Goal: Find contact information: Find contact information

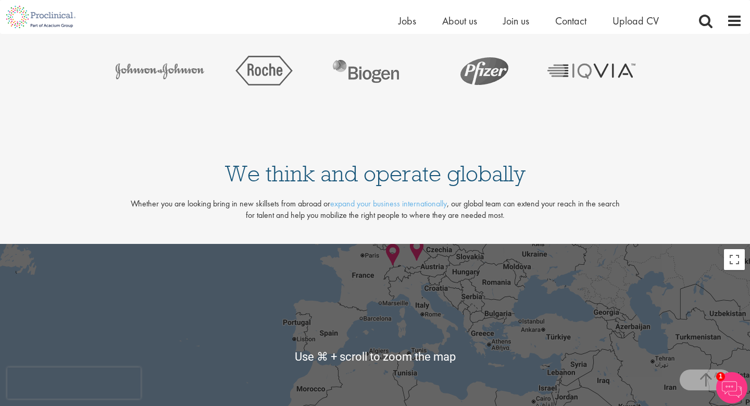
scroll to position [2018, 0]
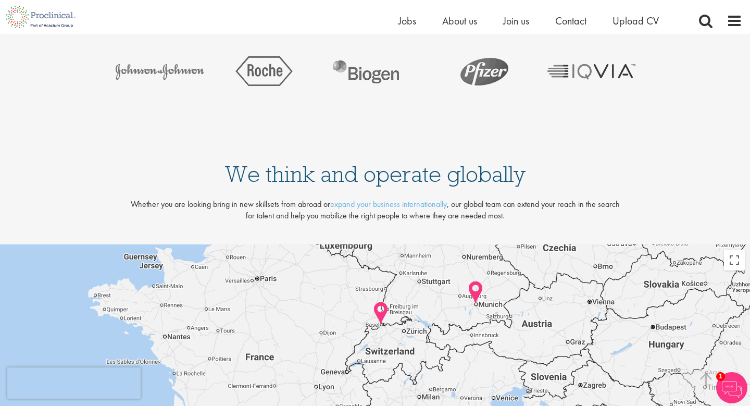
drag, startPoint x: 403, startPoint y: 281, endPoint x: 405, endPoint y: 371, distance: 90.6
click at [405, 371] on div at bounding box center [375, 356] width 750 height 225
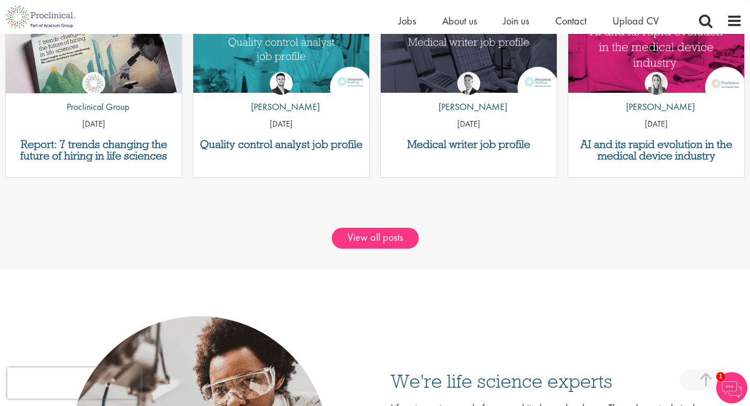
scroll to position [1050, 0]
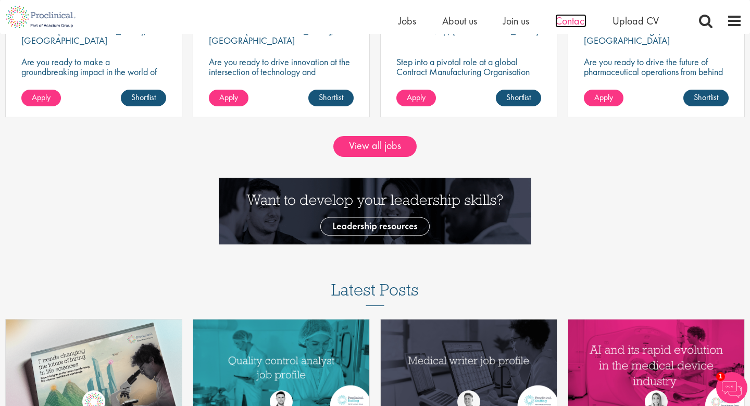
click at [577, 22] on span "Contact" at bounding box center [570, 21] width 31 height 14
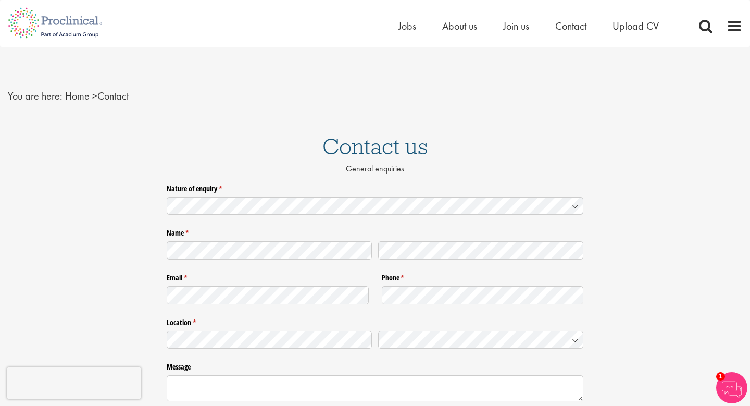
drag, startPoint x: 41, startPoint y: 19, endPoint x: 139, endPoint y: 19, distance: 97.9
click at [139, 19] on div "Home Jobs About us Join us Contact Upload CV" at bounding box center [371, 19] width 742 height 39
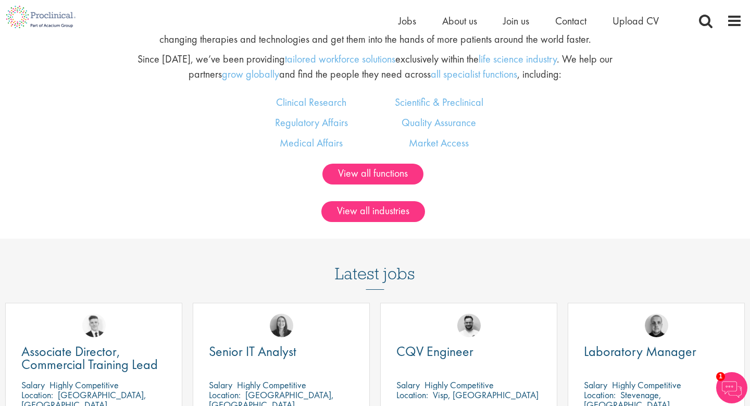
scroll to position [670, 0]
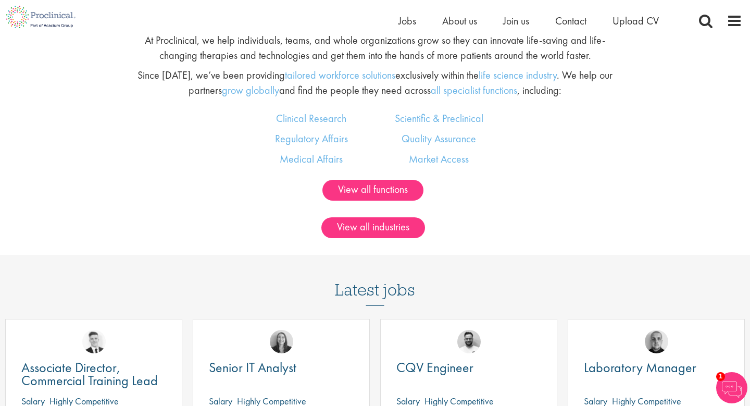
click at [734, 386] on img at bounding box center [731, 387] width 31 height 31
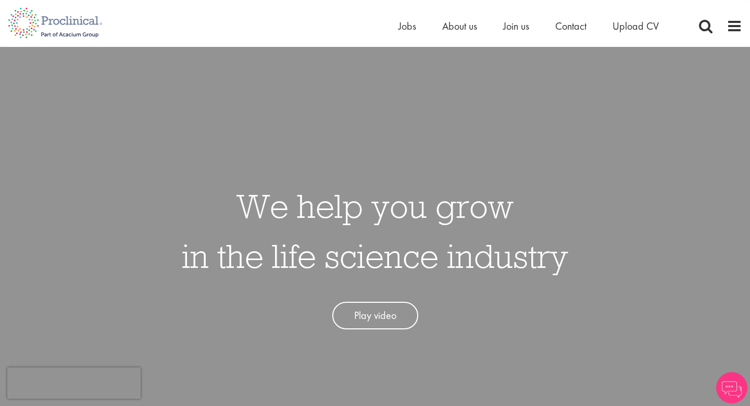
click at [566, 33] on li "Contact" at bounding box center [570, 26] width 31 height 16
click at [575, 25] on span "Contact" at bounding box center [570, 26] width 31 height 14
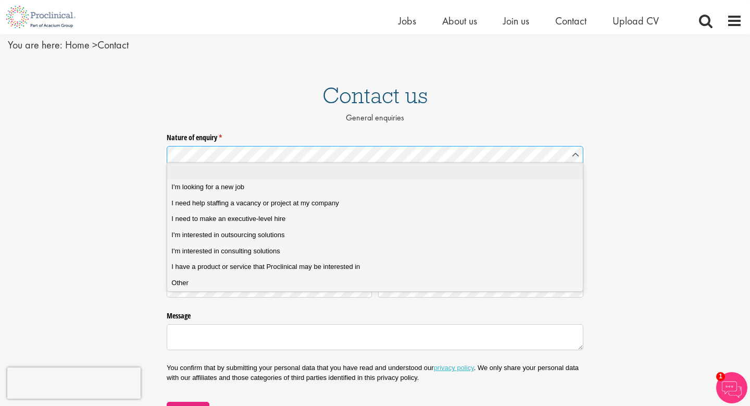
scroll to position [36, 0]
click at [199, 191] on span "I'm looking for a new job" at bounding box center [207, 188] width 73 height 9
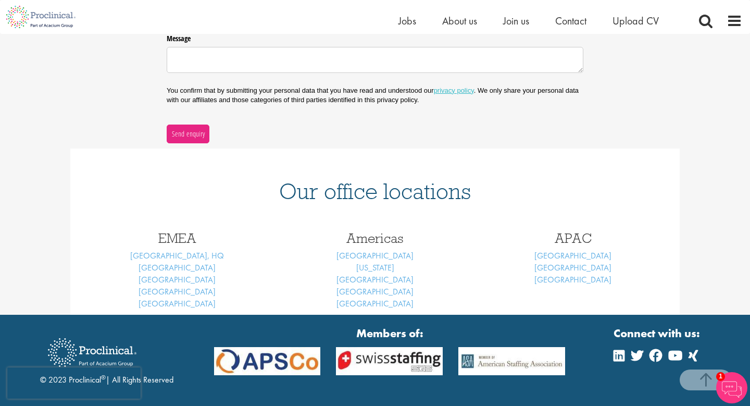
scroll to position [375, 0]
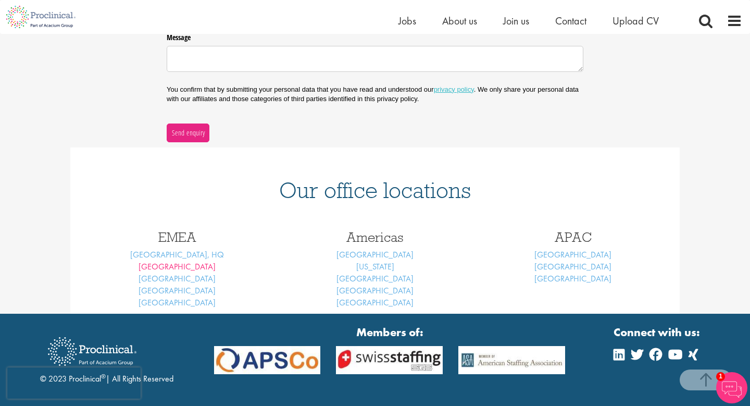
click at [177, 265] on link "Basel" at bounding box center [177, 266] width 77 height 11
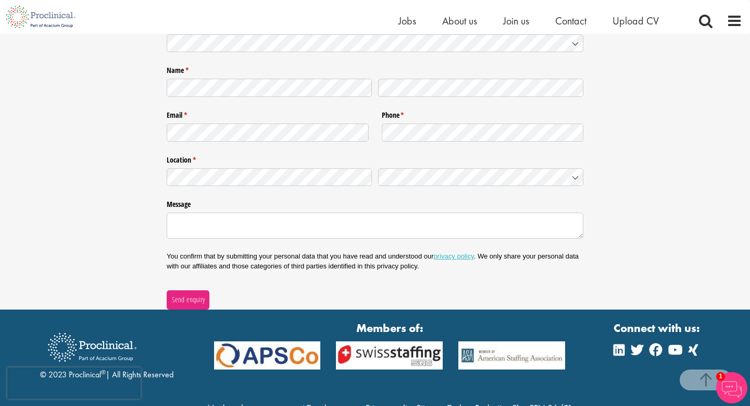
scroll to position [1485, 0]
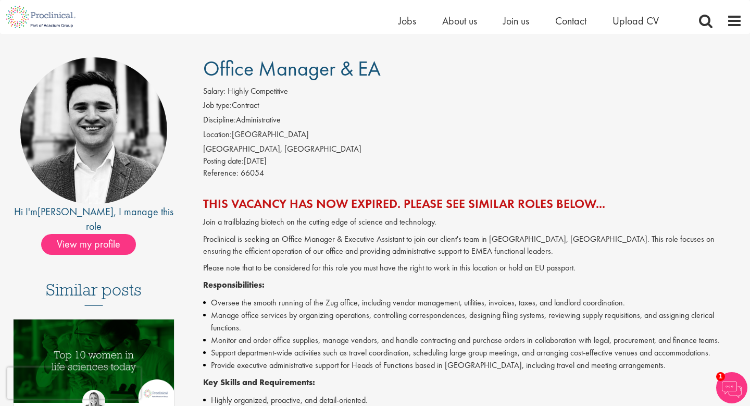
scroll to position [78, 0]
